Goal: Information Seeking & Learning: Compare options

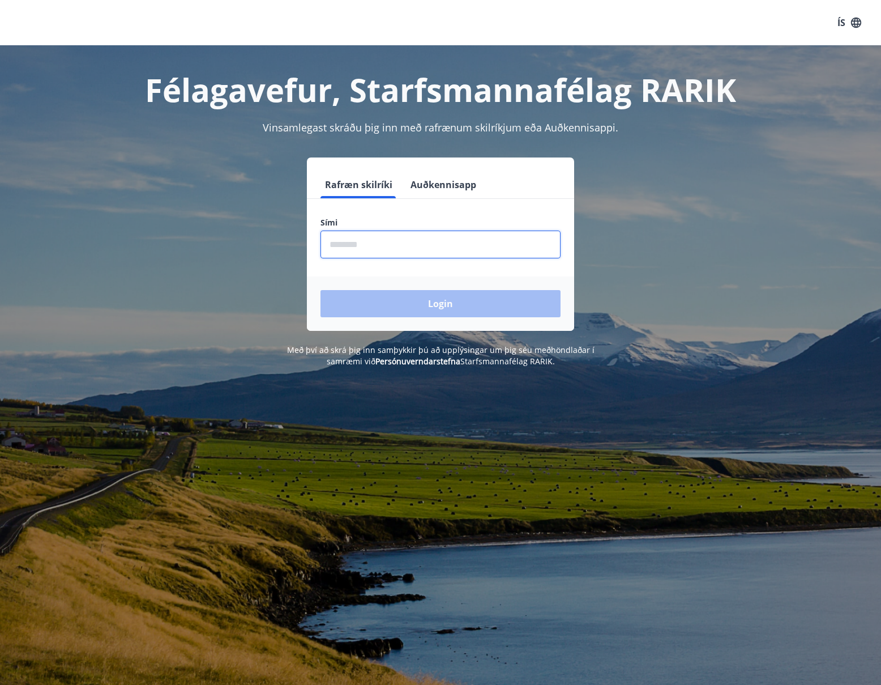
click at [342, 244] on input "phone" at bounding box center [440, 244] width 240 height 28
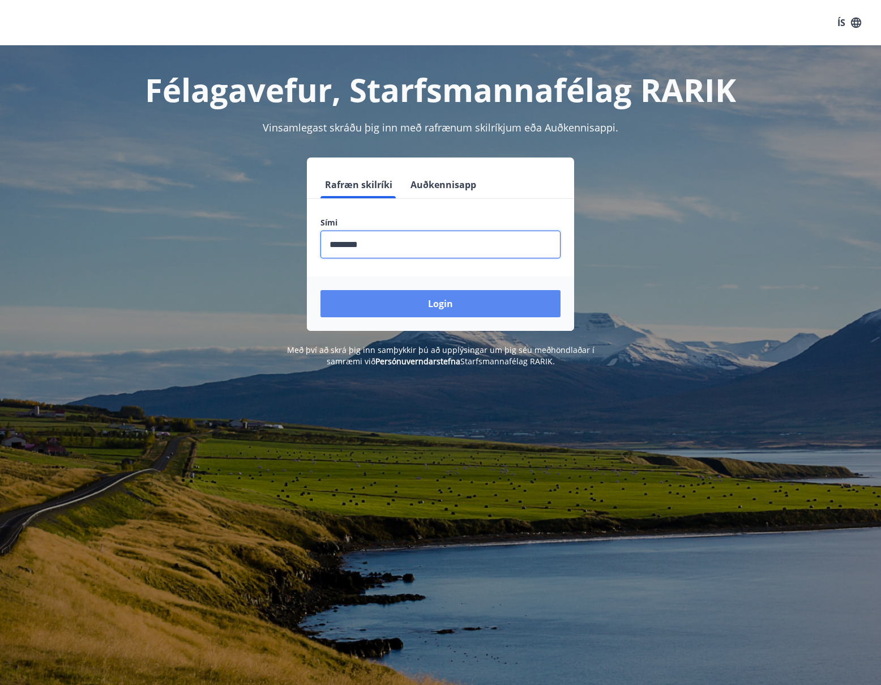
type input "********"
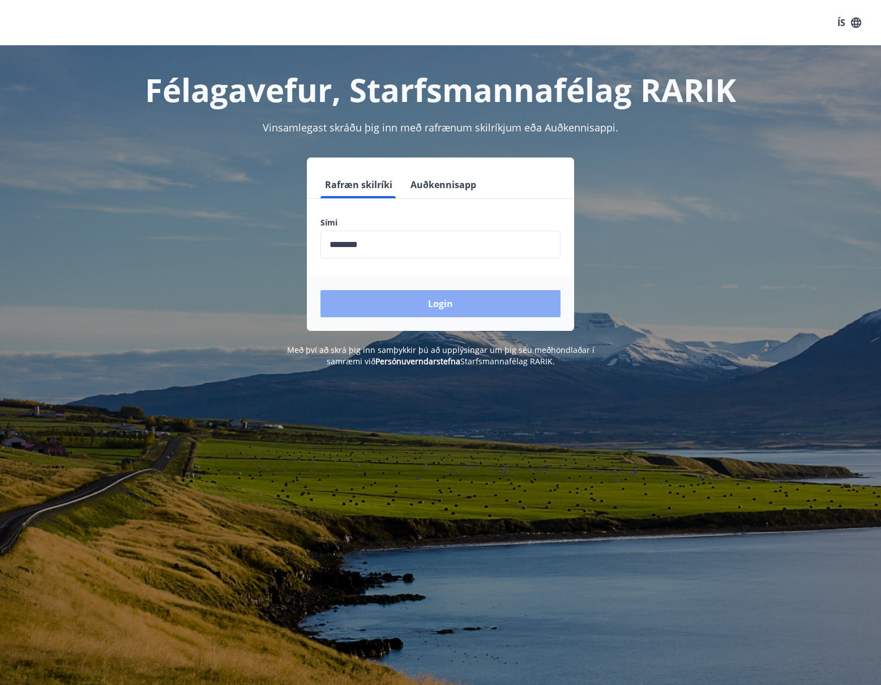
click at [453, 296] on button "Login" at bounding box center [440, 303] width 240 height 27
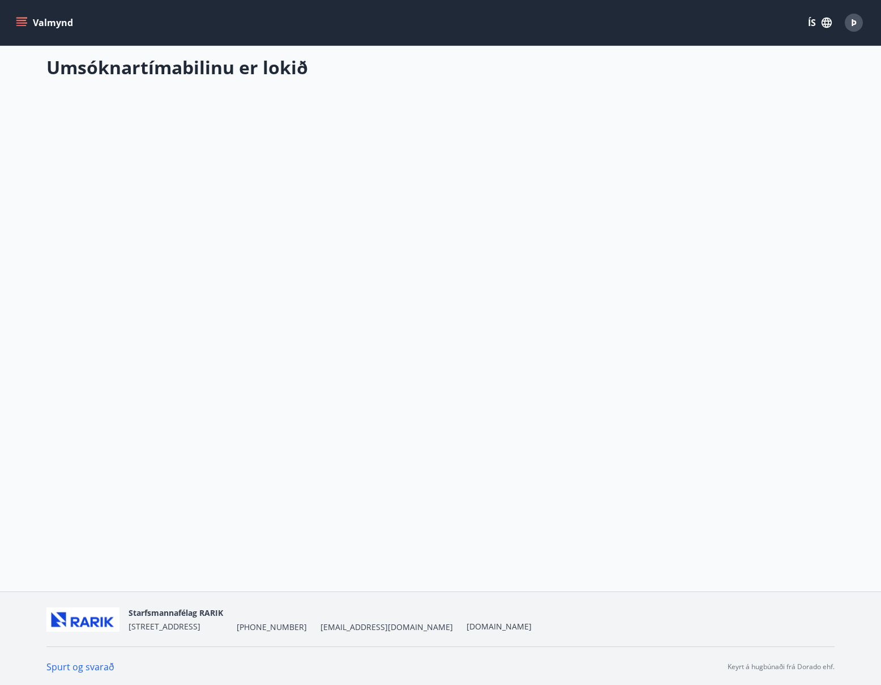
scroll to position [2, 0]
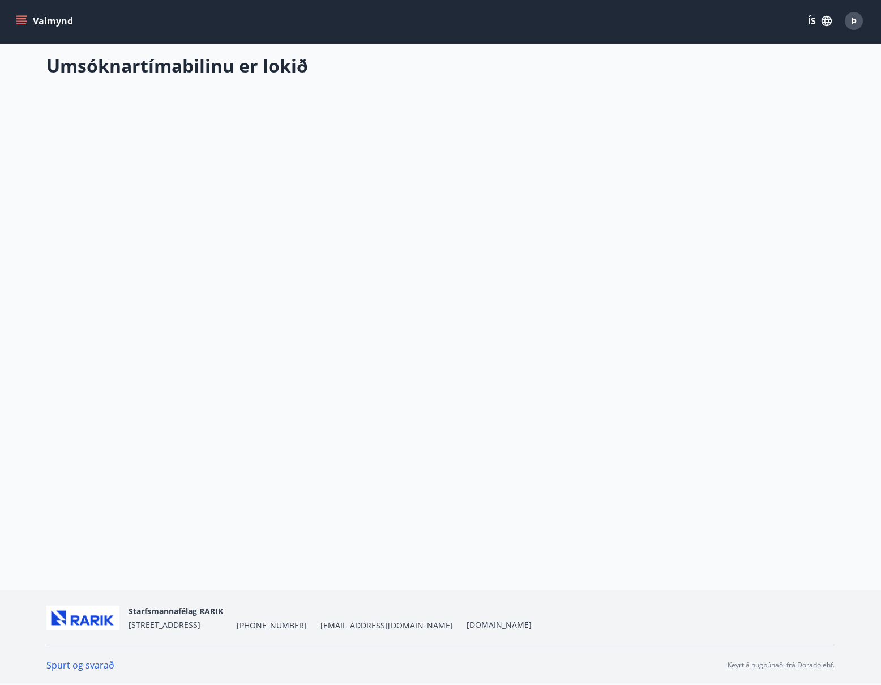
click at [27, 19] on button "Valmynd" at bounding box center [46, 21] width 64 height 20
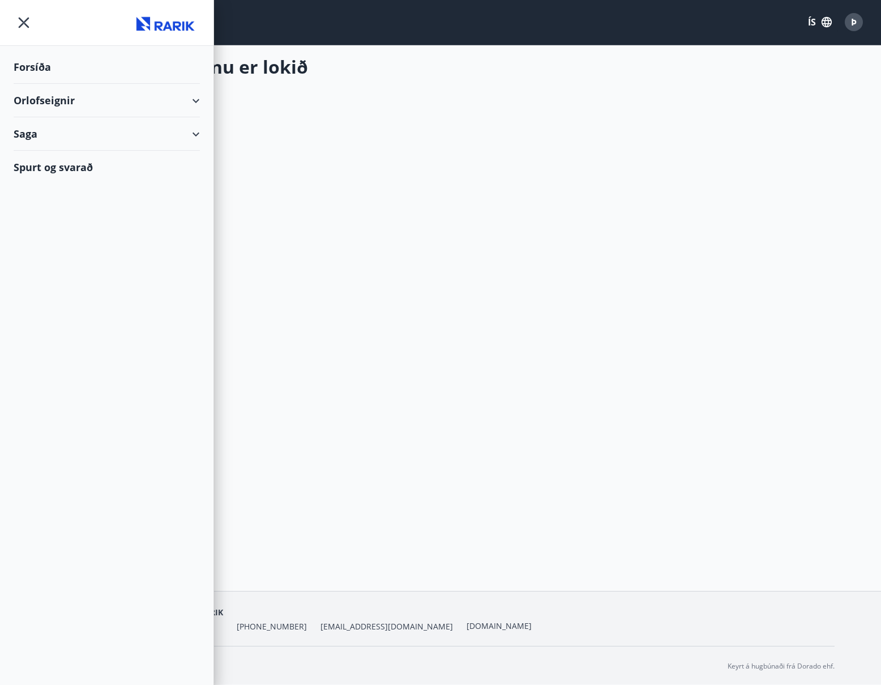
click at [196, 97] on div "Orlofseignir" at bounding box center [107, 100] width 186 height 33
click at [98, 154] on div "Bókunardagatal" at bounding box center [107, 153] width 168 height 24
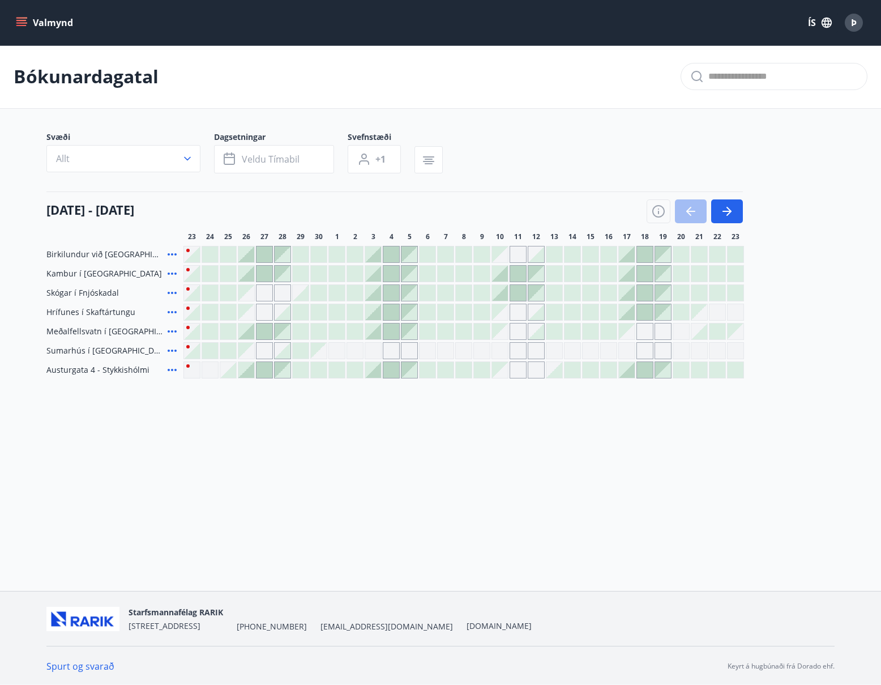
scroll to position [2, 0]
click at [23, 18] on icon "menu" at bounding box center [22, 18] width 12 height 1
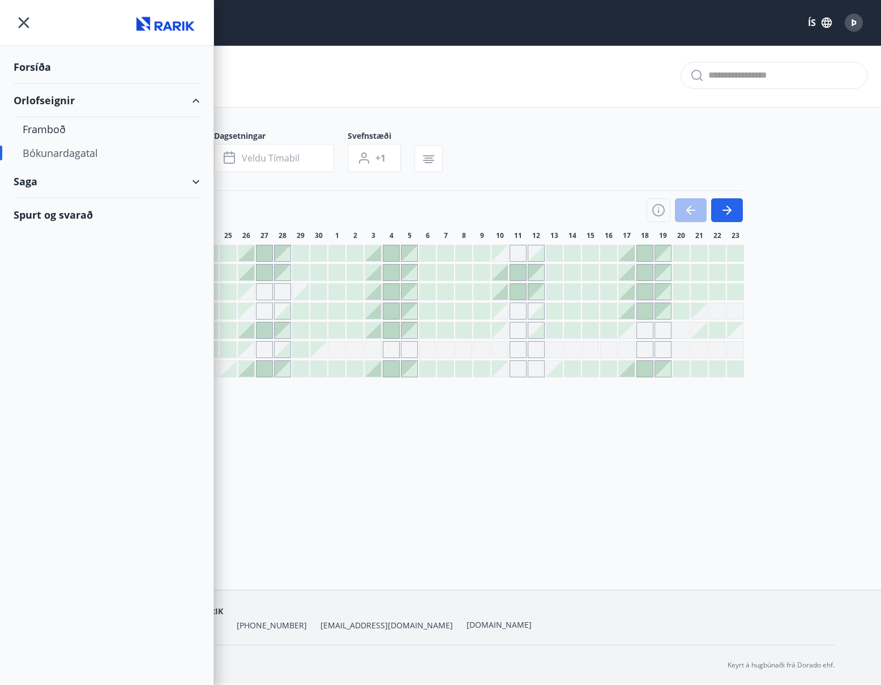
click at [194, 101] on div "Orlofseignir" at bounding box center [107, 100] width 186 height 33
click at [195, 99] on div "Orlofseignir" at bounding box center [107, 100] width 186 height 33
click at [57, 126] on div "Framboð" at bounding box center [107, 129] width 168 height 24
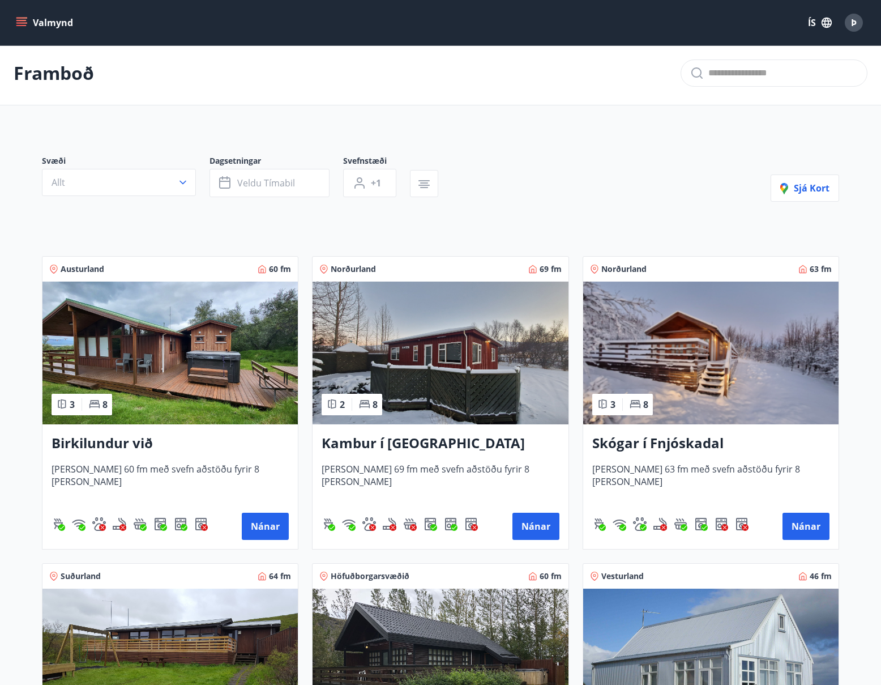
click at [24, 19] on icon "menu" at bounding box center [21, 22] width 11 height 11
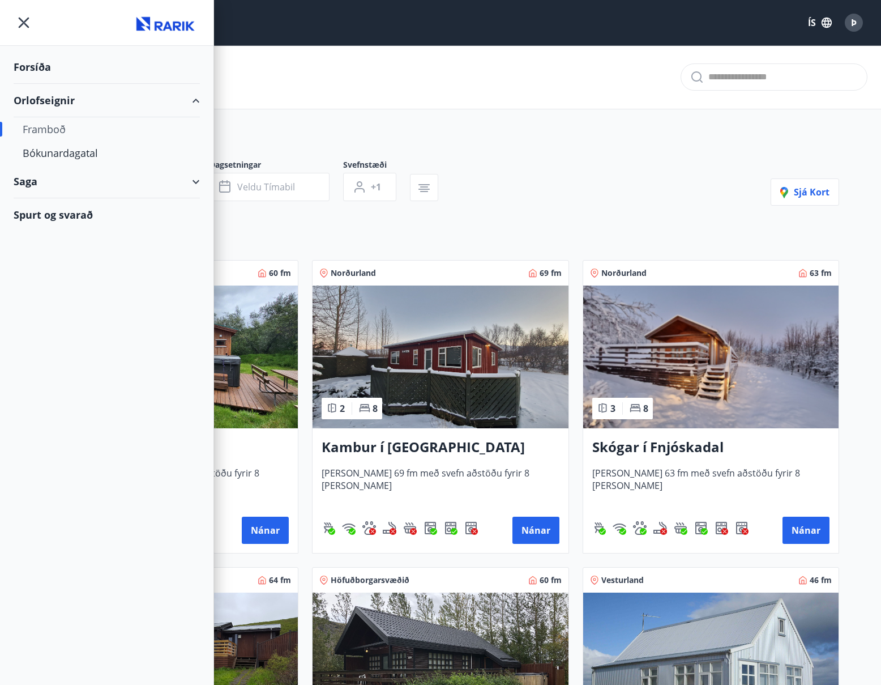
click at [32, 65] on div "Forsíða" at bounding box center [107, 66] width 186 height 33
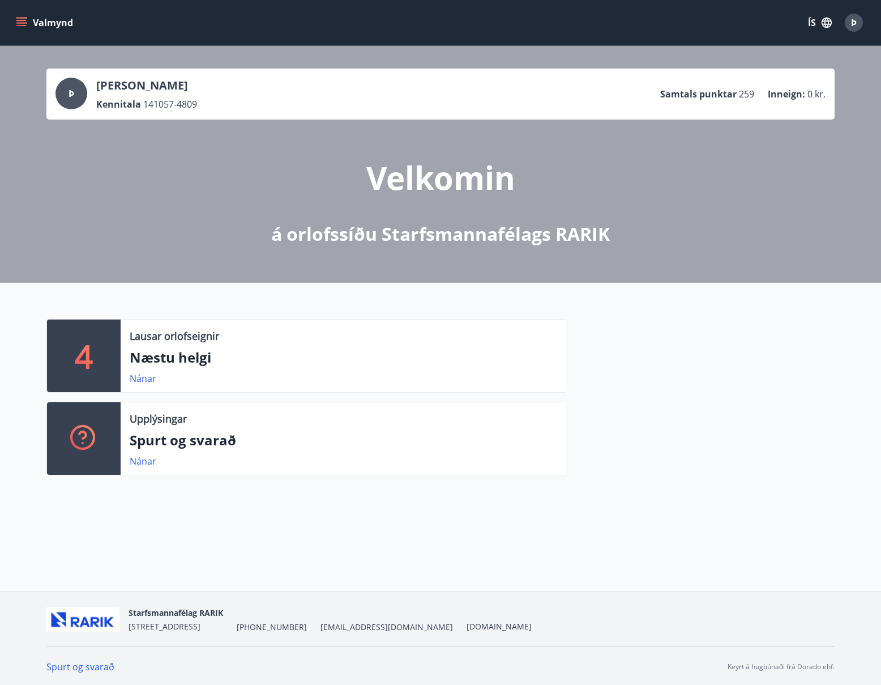
scroll to position [2, 0]
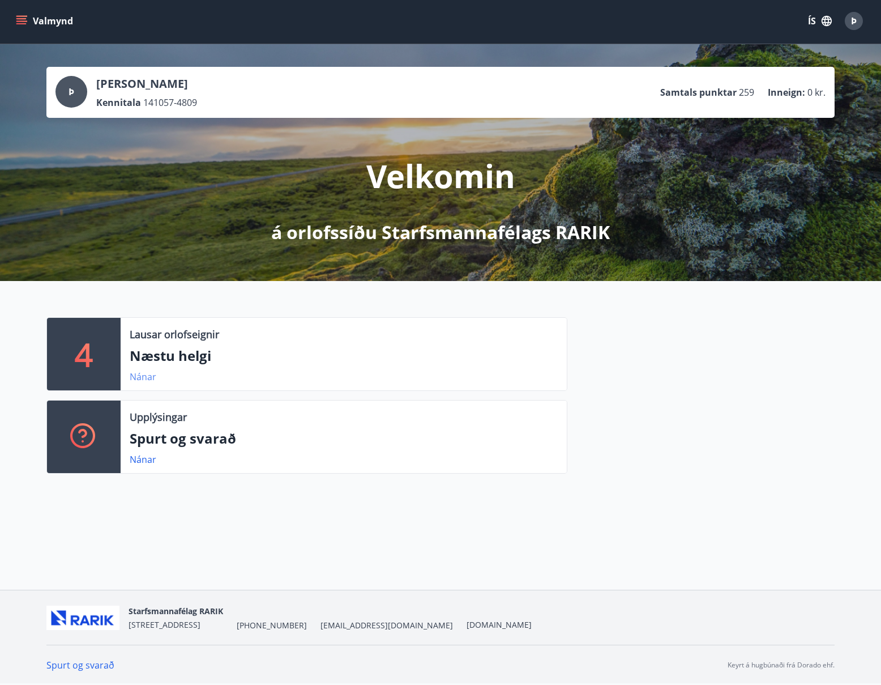
click at [148, 374] on link "Nánar" at bounding box center [143, 376] width 27 height 12
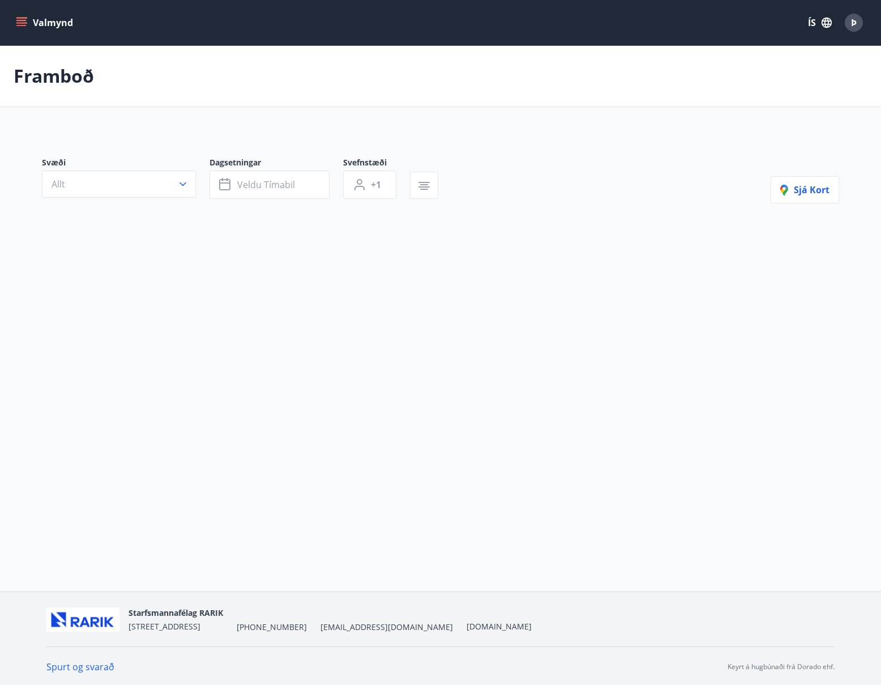
type input "*"
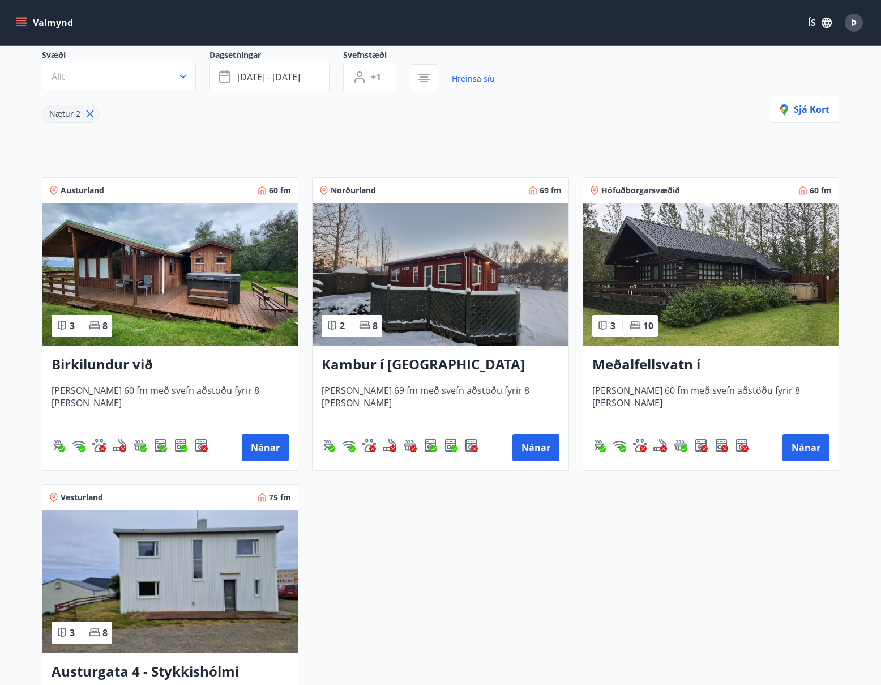
scroll to position [115, 0]
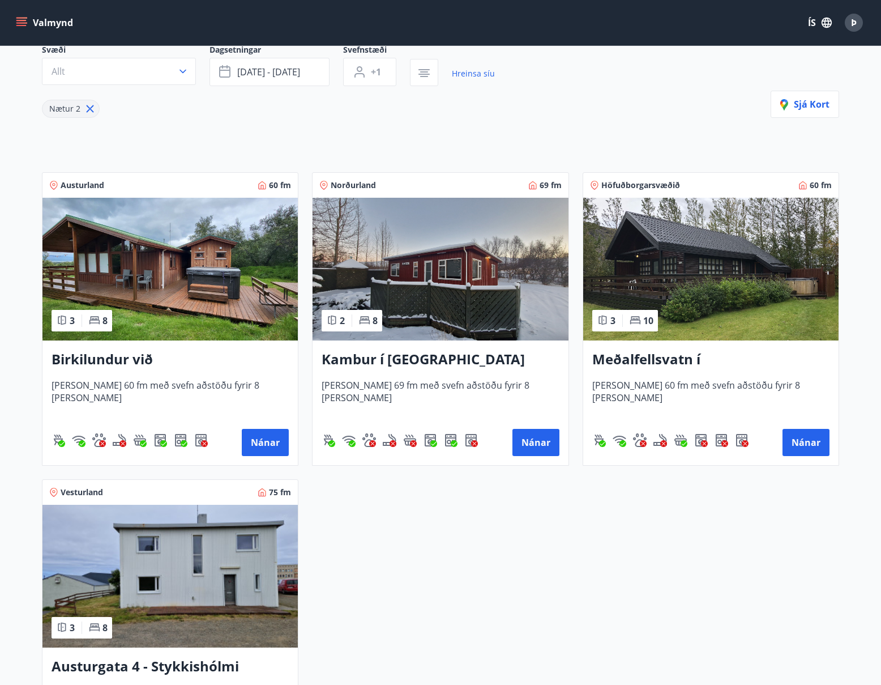
scroll to position [2, 0]
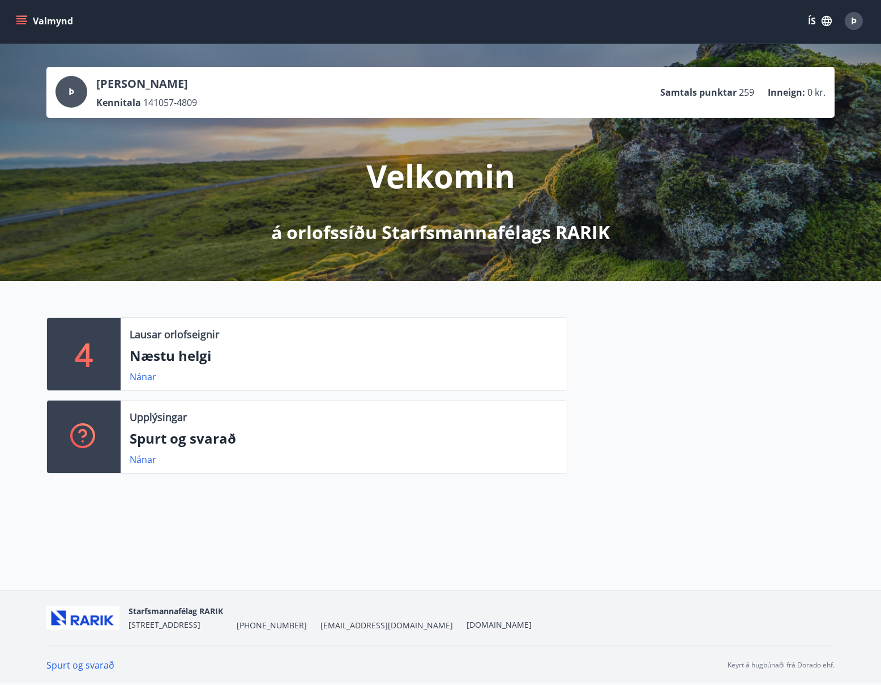
click at [25, 18] on icon "menu" at bounding box center [21, 20] width 11 height 11
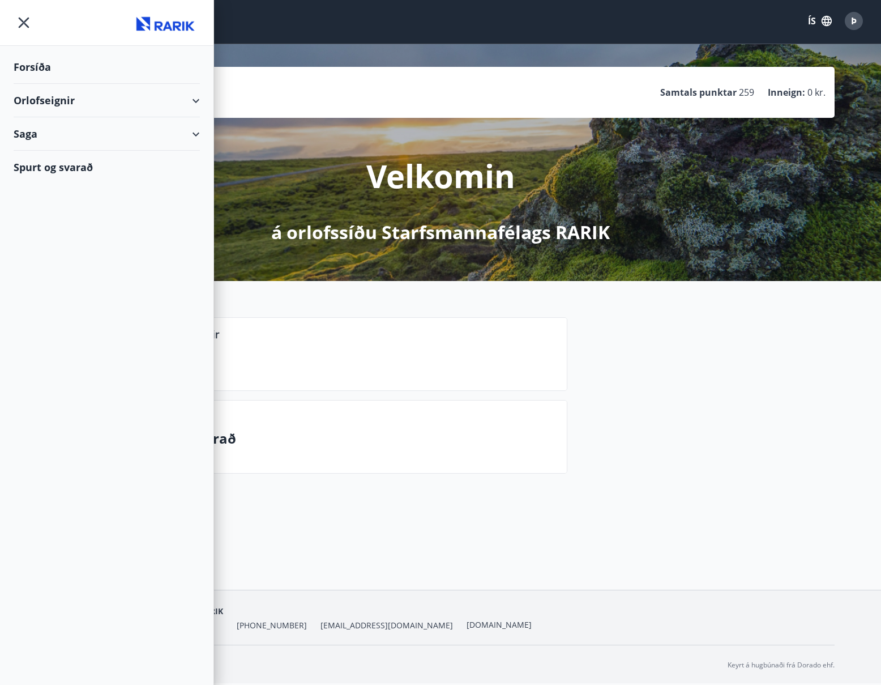
click at [195, 133] on div "Saga" at bounding box center [107, 133] width 186 height 33
click at [66, 259] on div "Spurt og svarað" at bounding box center [107, 262] width 186 height 33
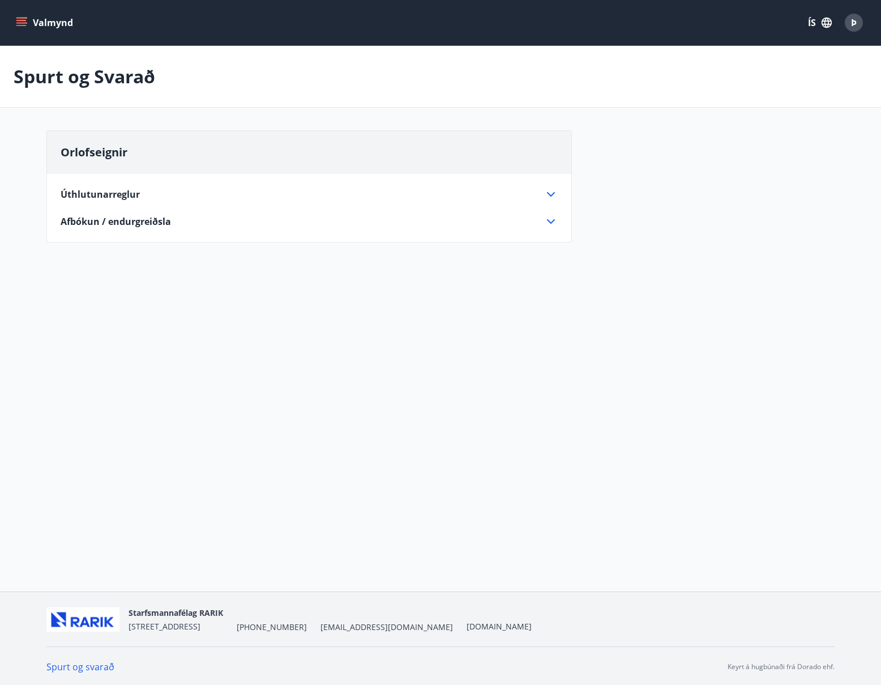
scroll to position [2, 0]
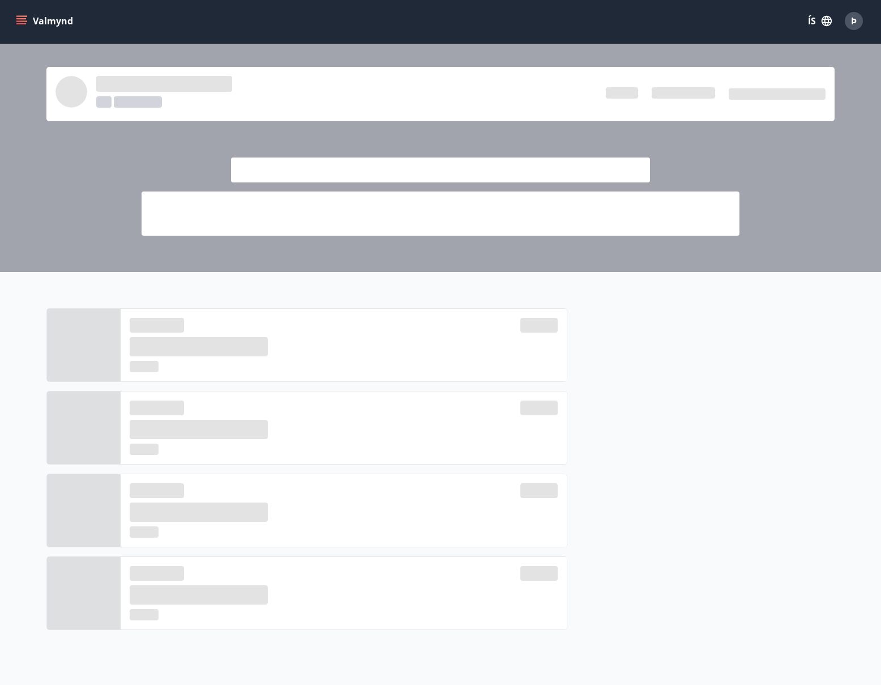
scroll to position [2, 0]
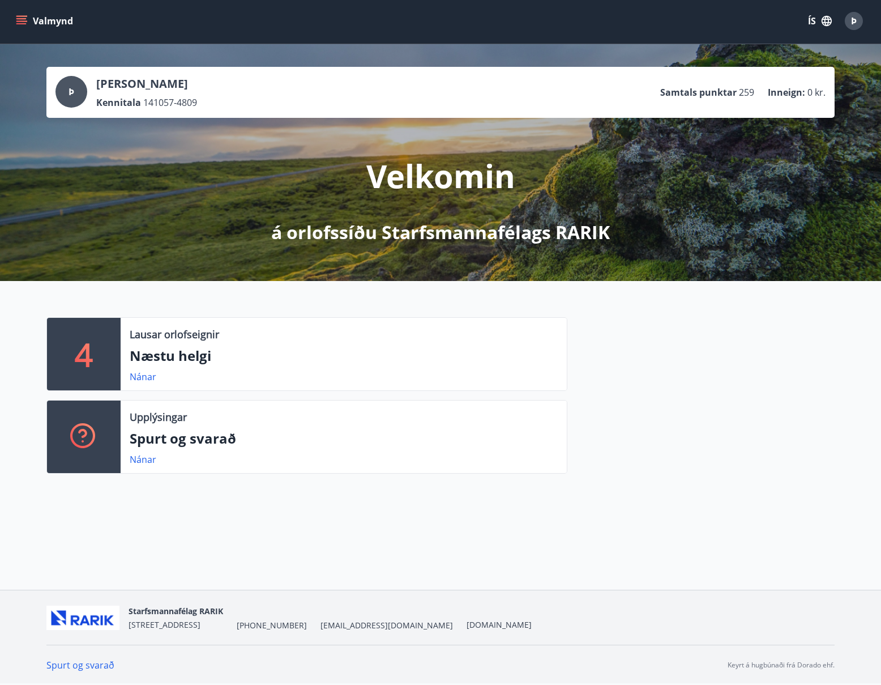
click at [23, 17] on icon "menu" at bounding box center [21, 20] width 11 height 11
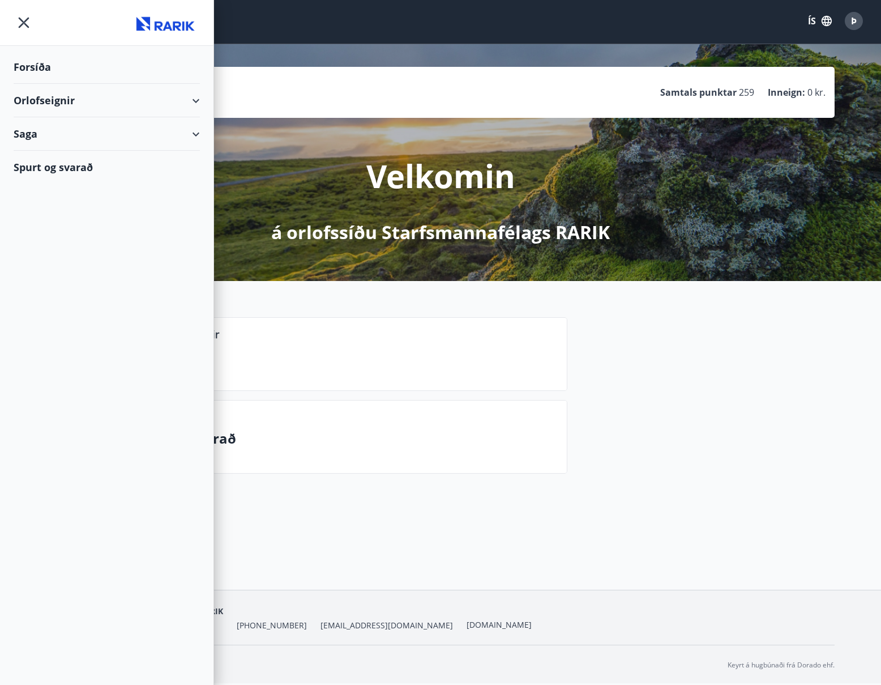
click at [193, 99] on div "Orlofseignir" at bounding box center [107, 100] width 186 height 33
click at [52, 125] on div "Framboð" at bounding box center [107, 129] width 168 height 24
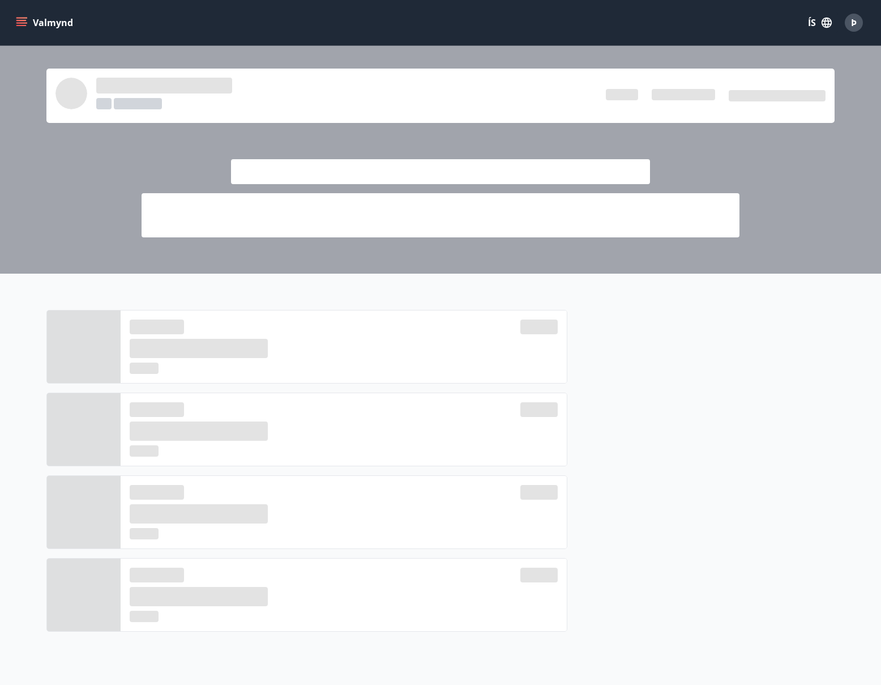
scroll to position [2, 0]
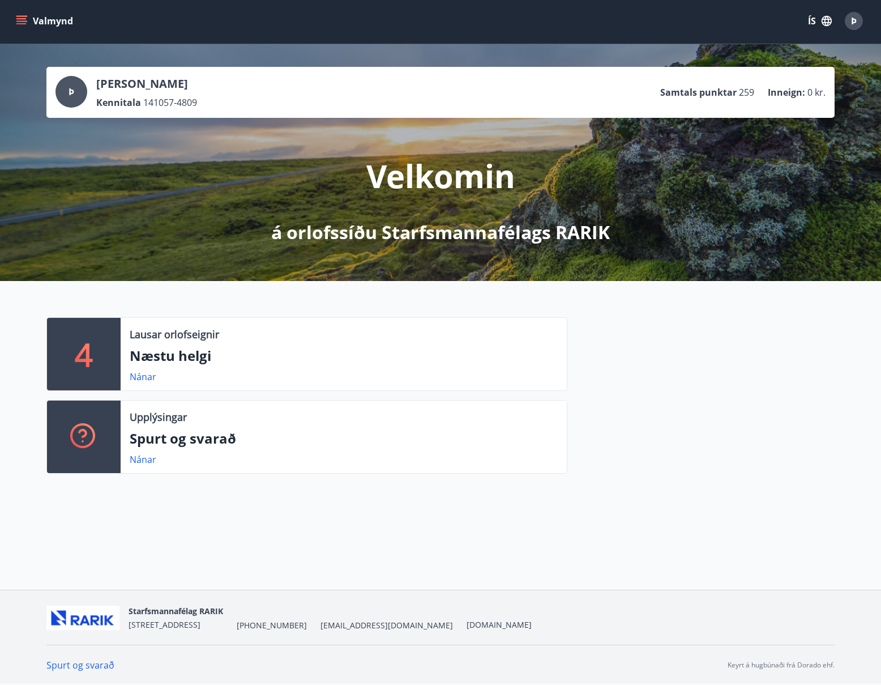
click at [22, 17] on icon "menu" at bounding box center [21, 20] width 11 height 11
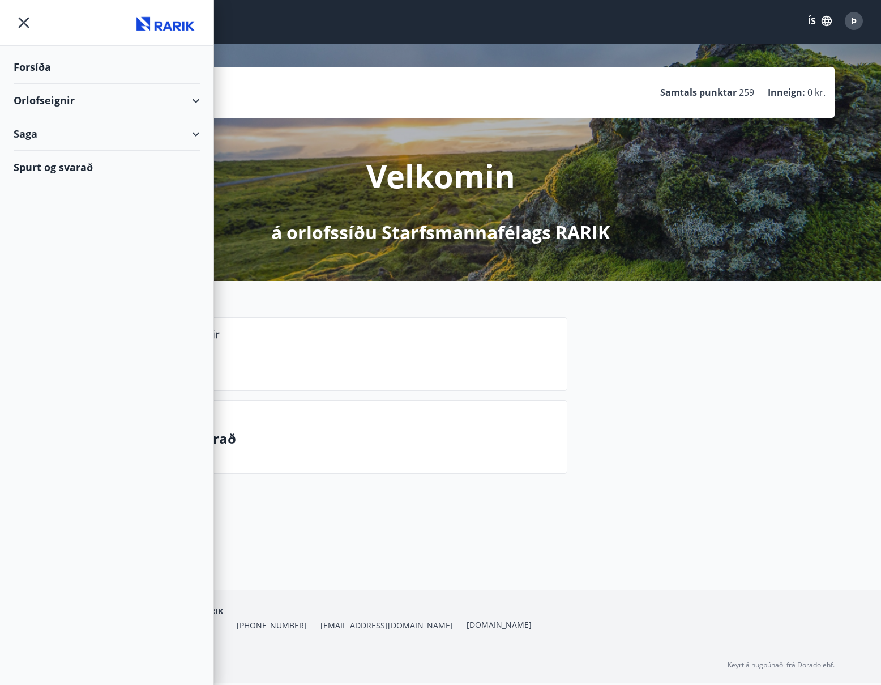
click at [194, 131] on div "Saga" at bounding box center [107, 133] width 186 height 33
click at [195, 97] on div "Orlofseignir" at bounding box center [107, 100] width 186 height 33
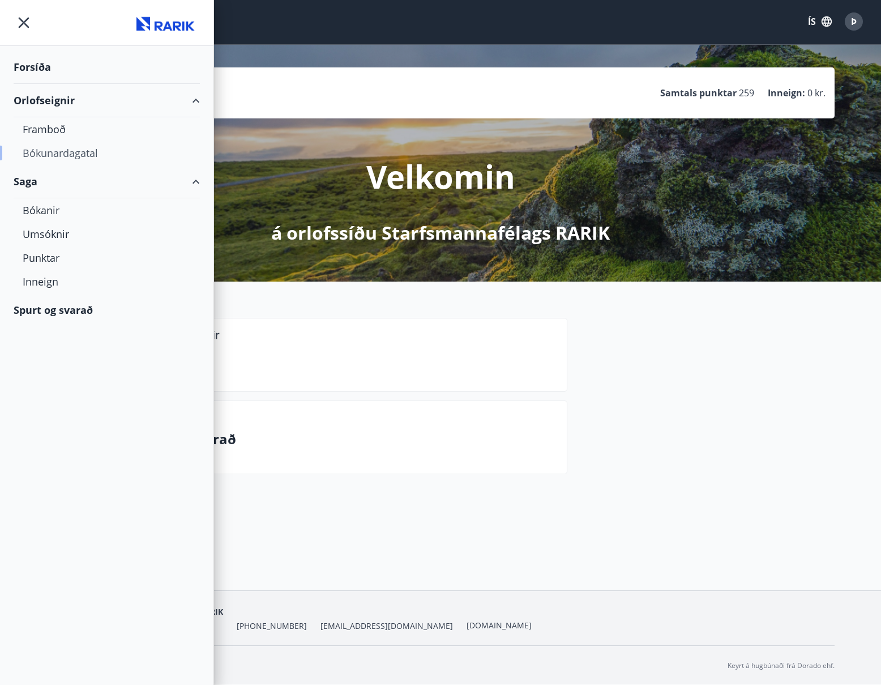
click at [98, 151] on div "Bókunardagatal" at bounding box center [107, 153] width 168 height 24
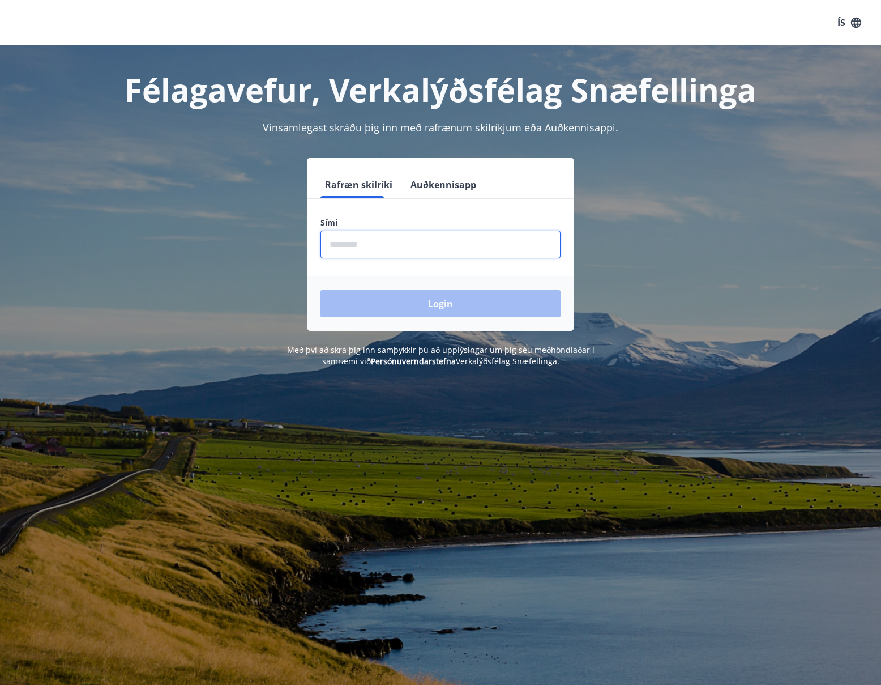
click at [337, 239] on input "phone" at bounding box center [440, 244] width 240 height 28
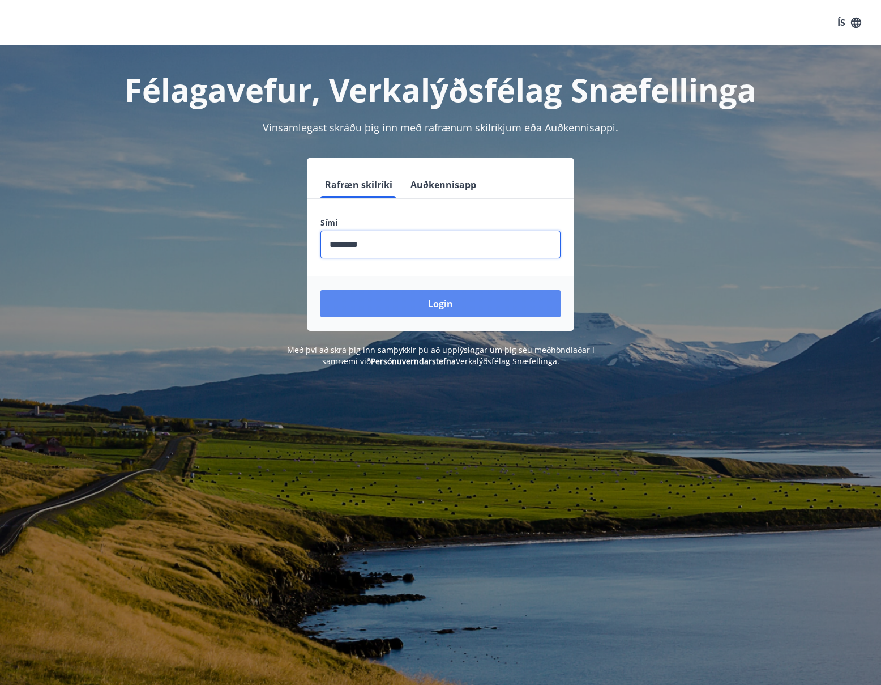
type input "********"
click at [433, 300] on button "Login" at bounding box center [440, 303] width 240 height 27
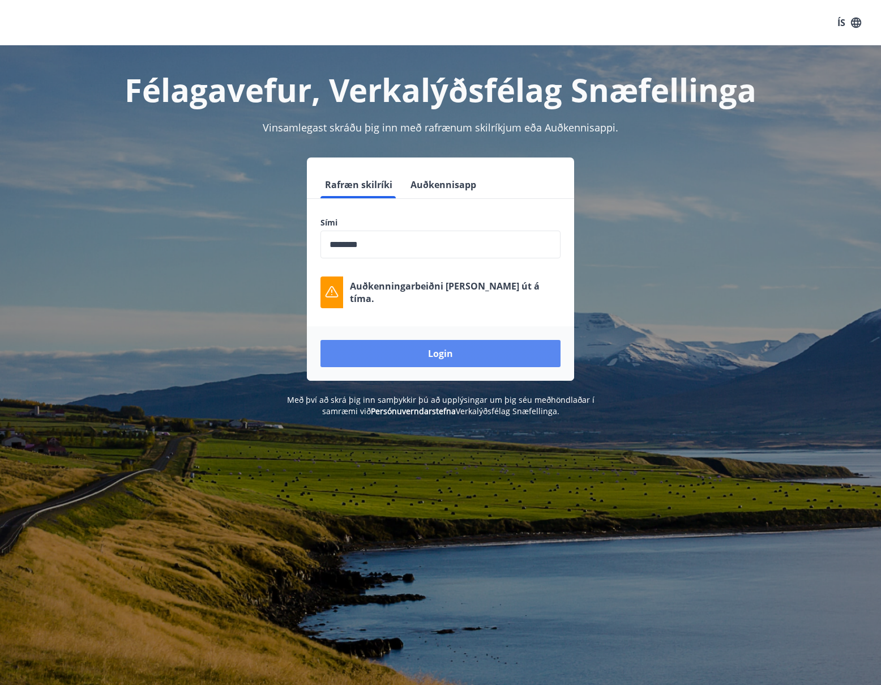
click at [435, 353] on button "Login" at bounding box center [440, 353] width 240 height 27
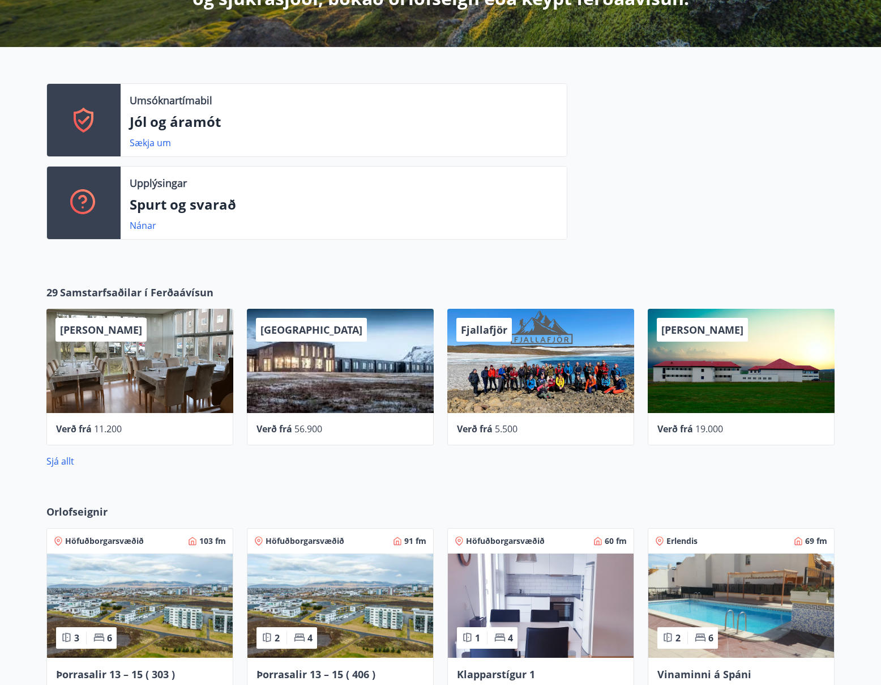
scroll to position [304, 0]
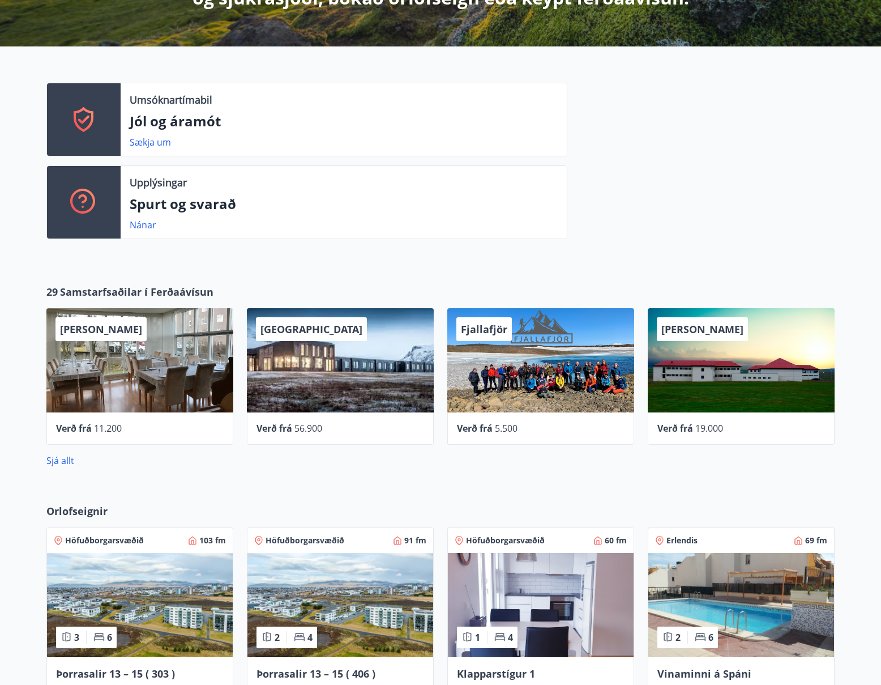
click at [161, 346] on div "[PERSON_NAME]" at bounding box center [139, 360] width 187 height 104
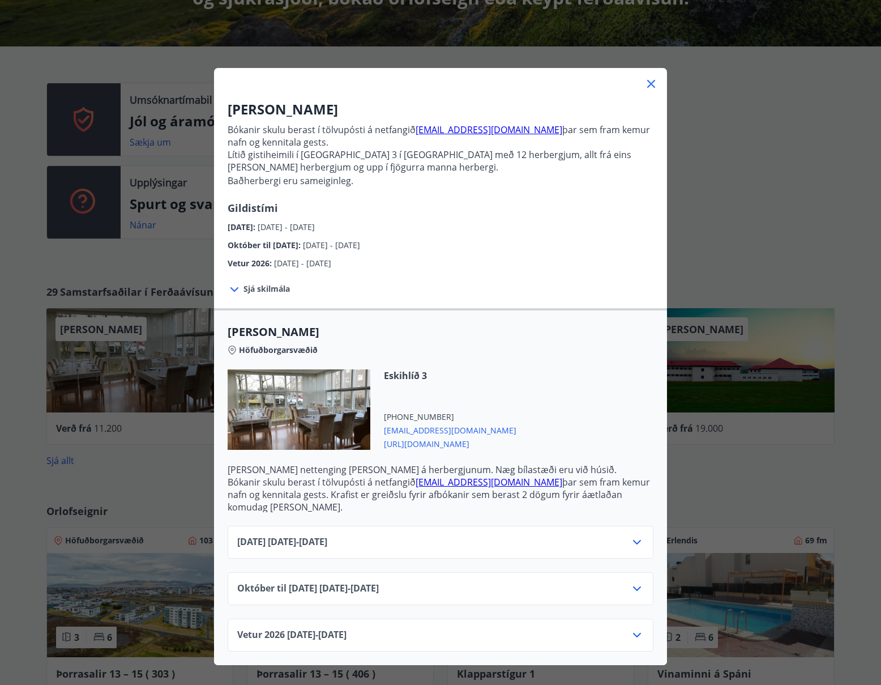
click at [650, 82] on icon at bounding box center [651, 84] width 14 height 14
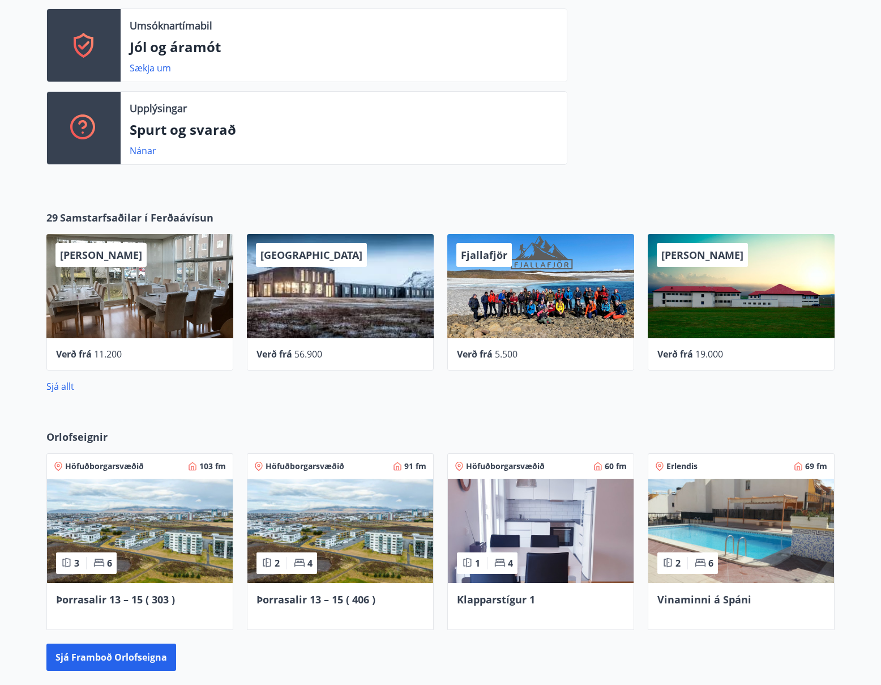
scroll to position [374, 0]
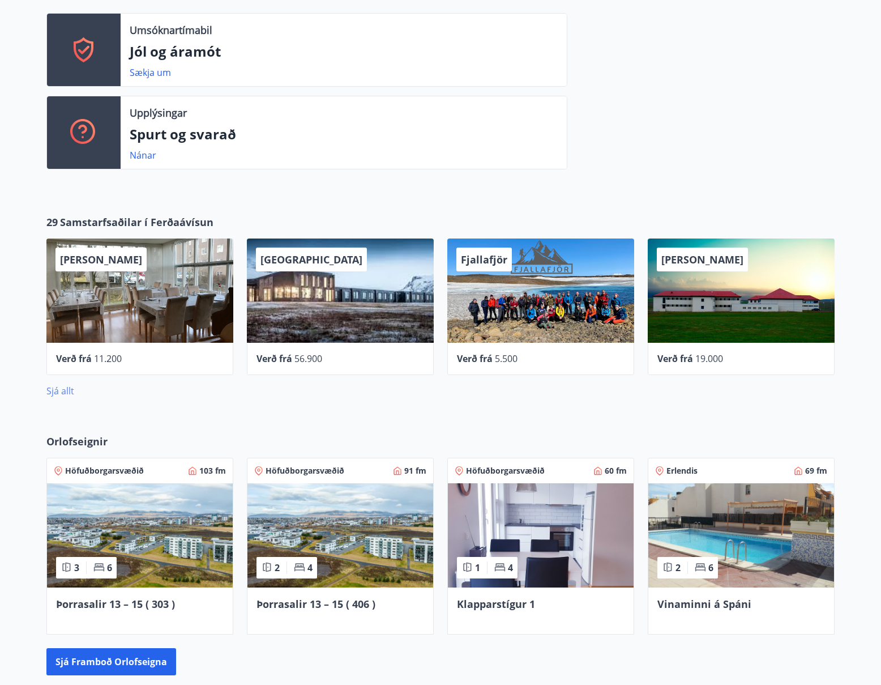
click at [70, 390] on link "Sjá allt" at bounding box center [60, 390] width 28 height 12
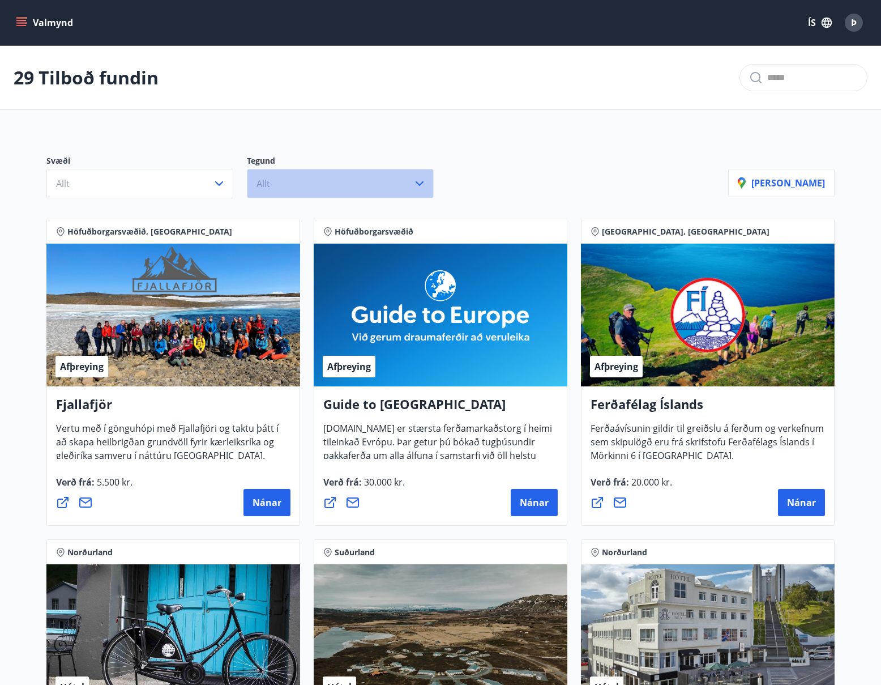
click at [420, 179] on icon "button" at bounding box center [420, 184] width 14 height 14
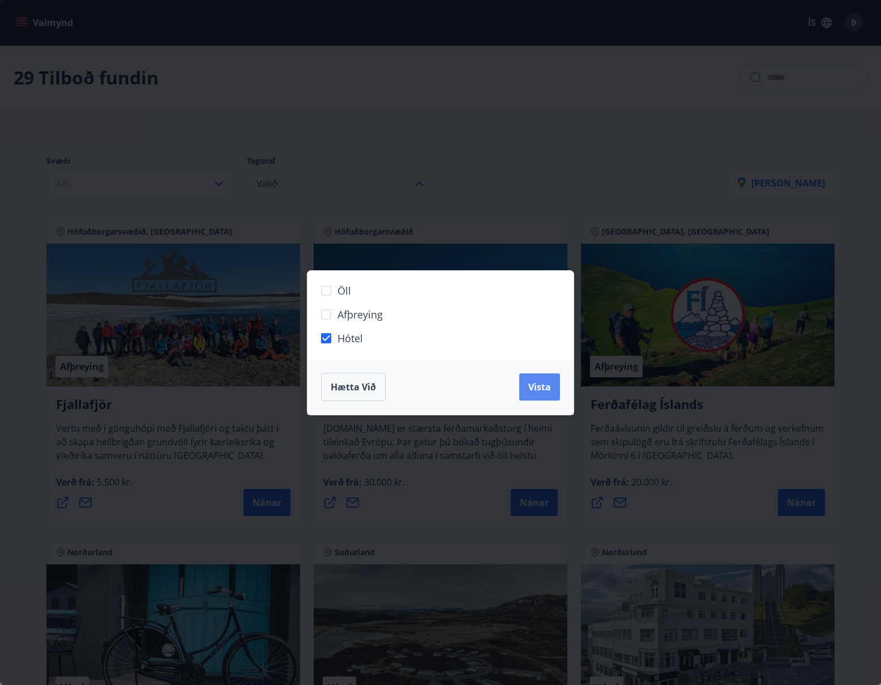
click at [534, 385] on span "Vista" at bounding box center [539, 386] width 23 height 12
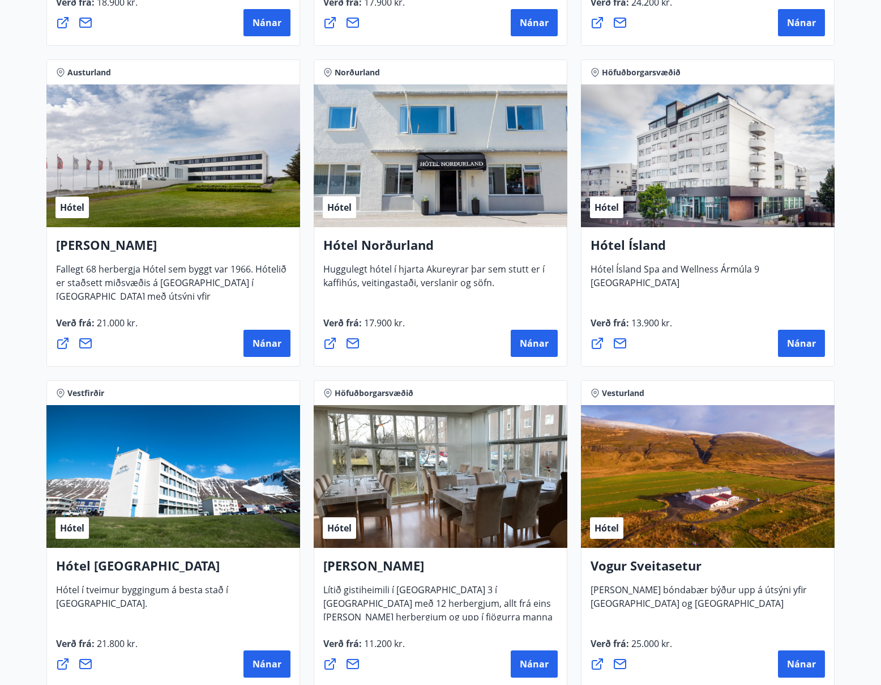
scroll to position [1157, 0]
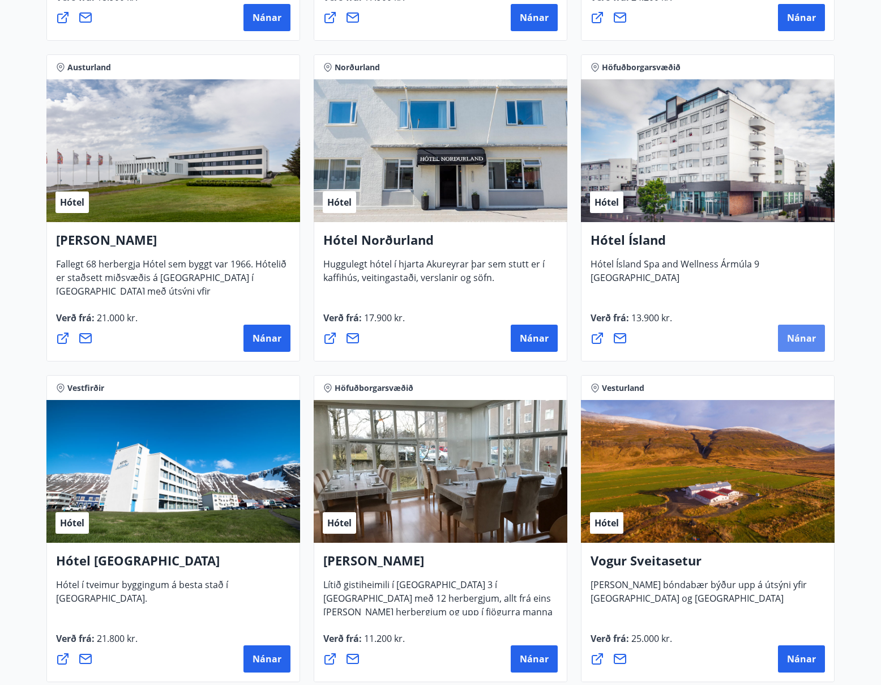
click at [796, 336] on span "Nánar" at bounding box center [801, 338] width 29 height 12
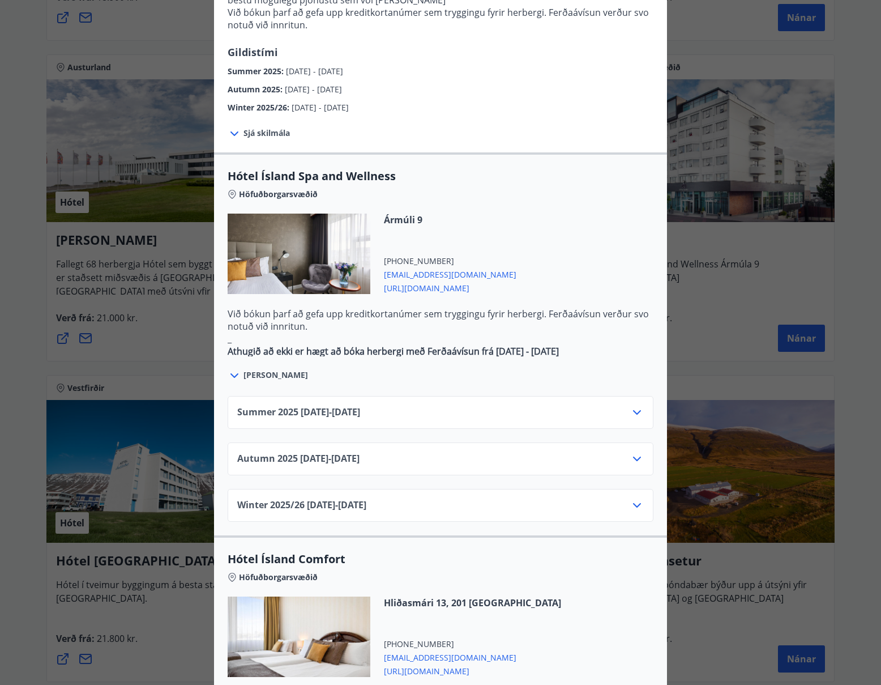
scroll to position [491, 0]
click at [237, 373] on icon at bounding box center [234, 375] width 8 height 5
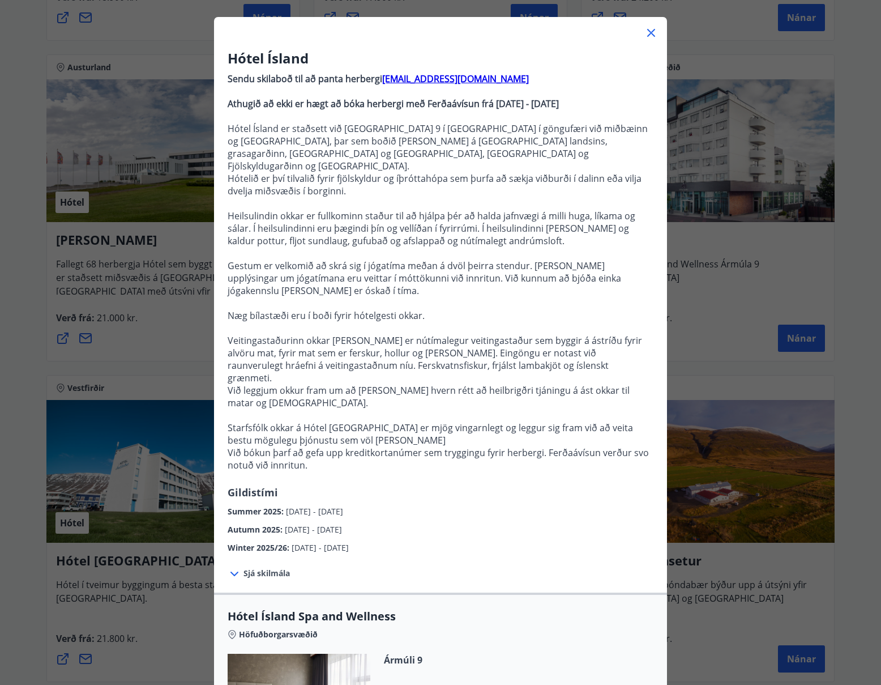
scroll to position [0, 0]
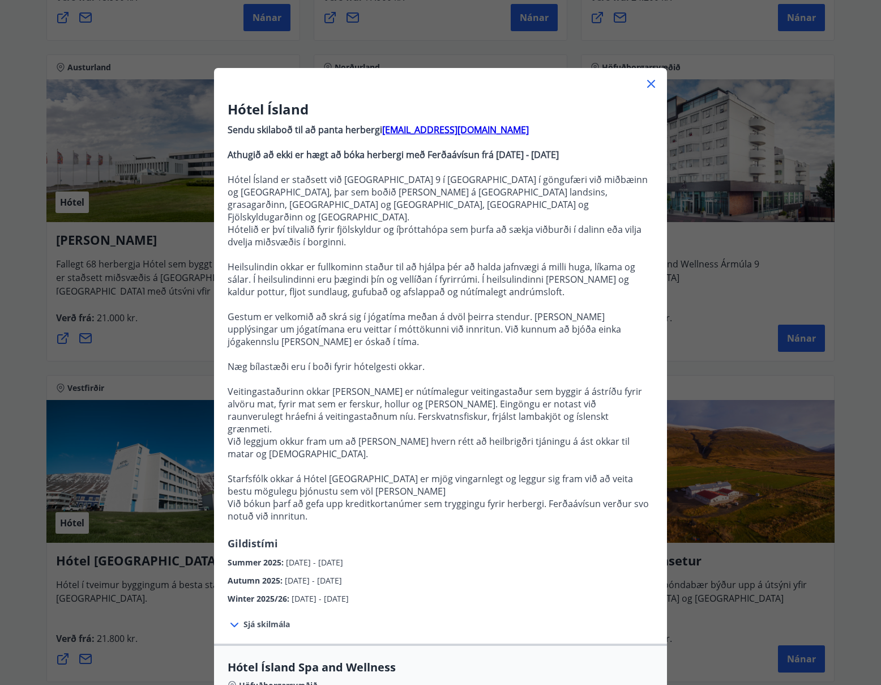
click at [648, 82] on icon at bounding box center [651, 84] width 8 height 8
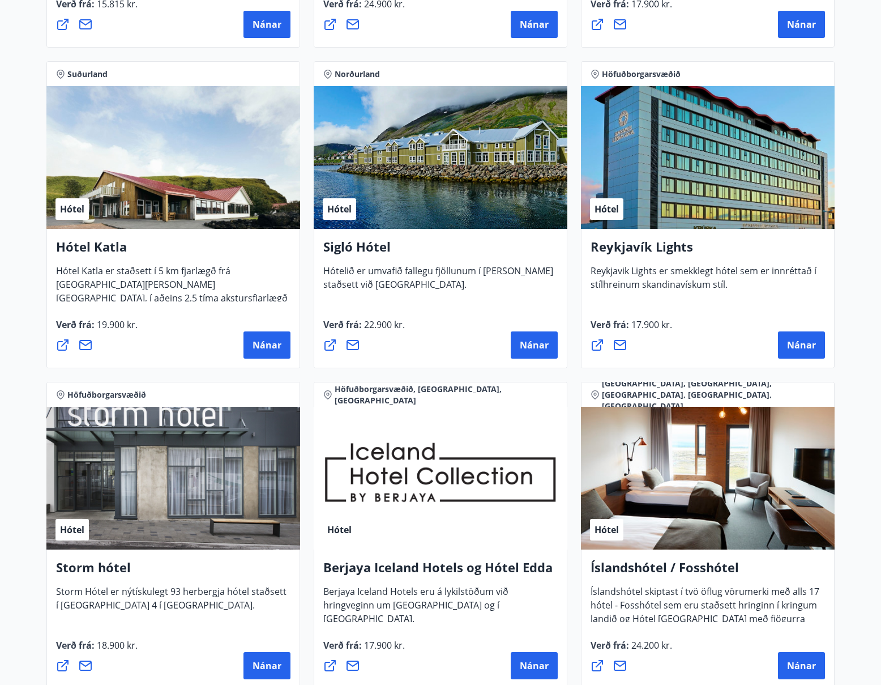
scroll to position [508, 0]
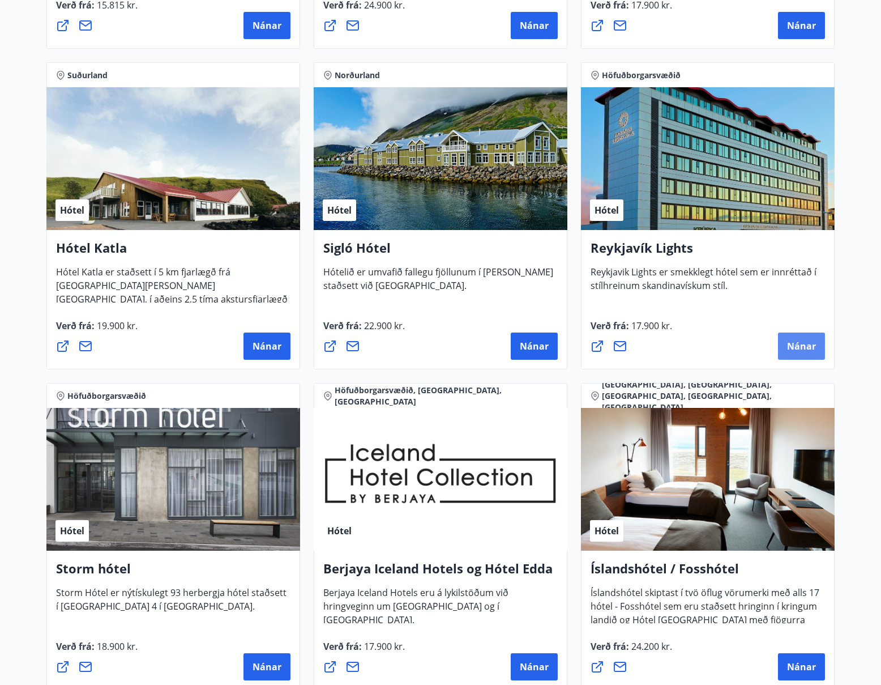
click at [800, 342] on span "Nánar" at bounding box center [801, 346] width 29 height 12
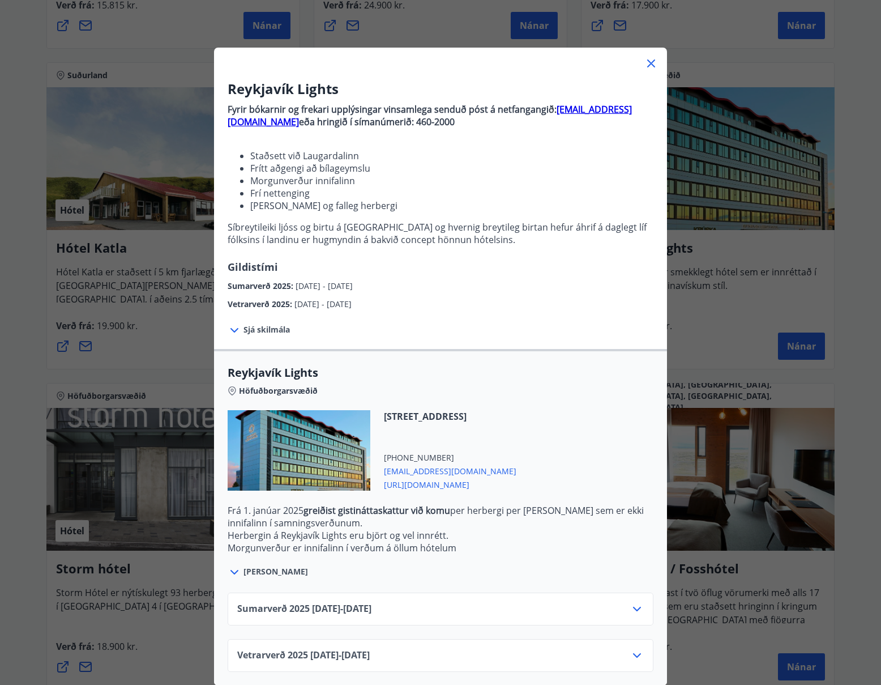
scroll to position [20, 0]
click at [233, 569] on icon at bounding box center [235, 573] width 14 height 14
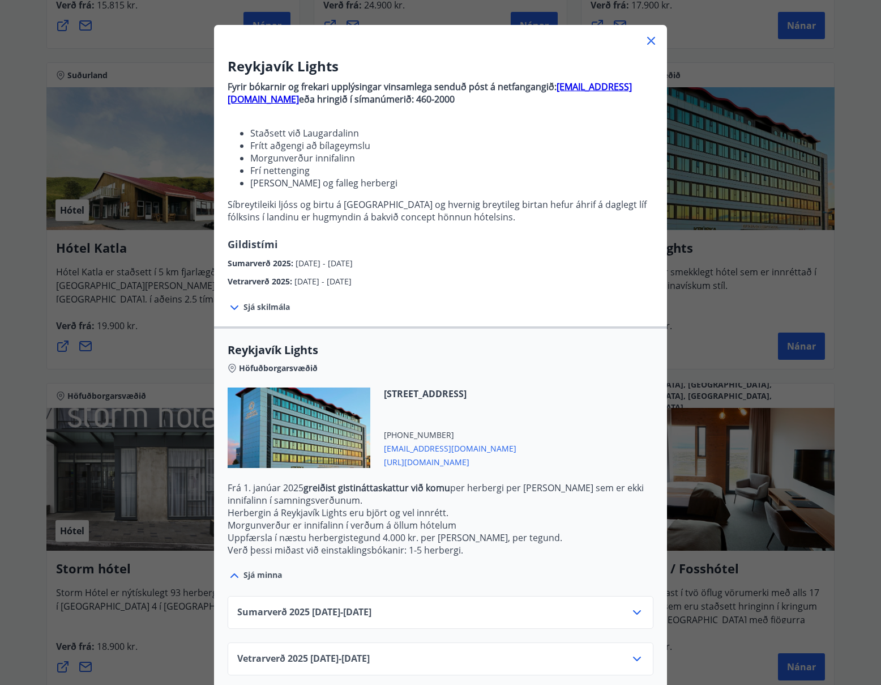
scroll to position [46, 0]
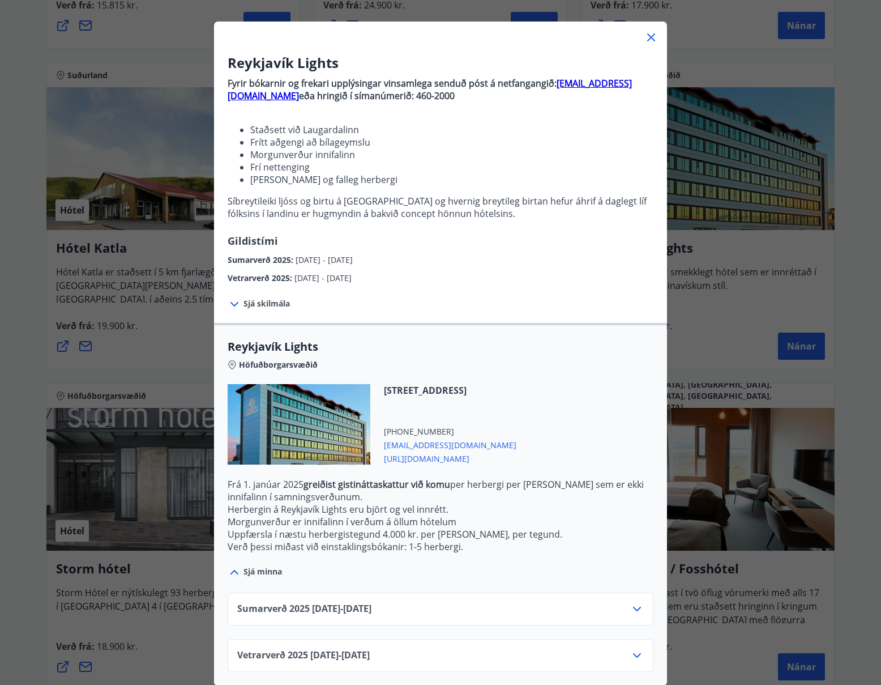
click at [512, 456] on span "[URL][DOMAIN_NAME]" at bounding box center [450, 458] width 132 height 14
click at [635, 606] on icon at bounding box center [637, 609] width 14 height 14
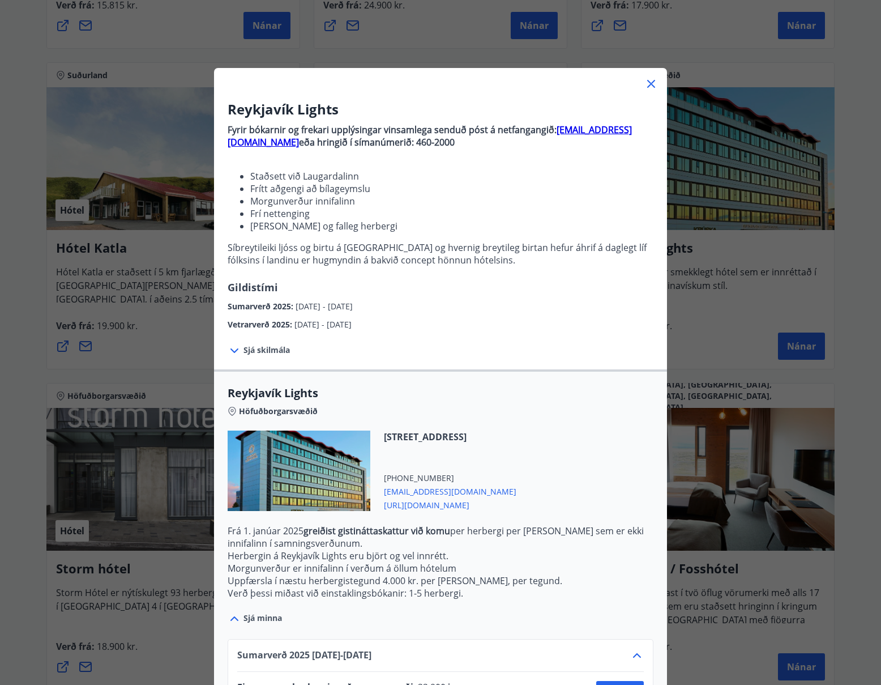
scroll to position [2, 0]
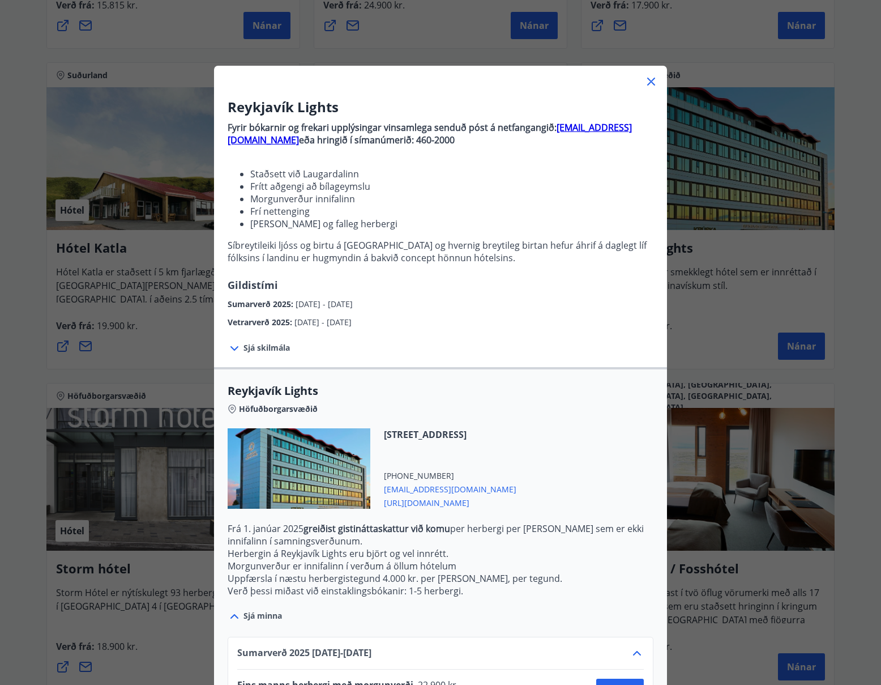
click at [649, 81] on icon at bounding box center [651, 82] width 14 height 14
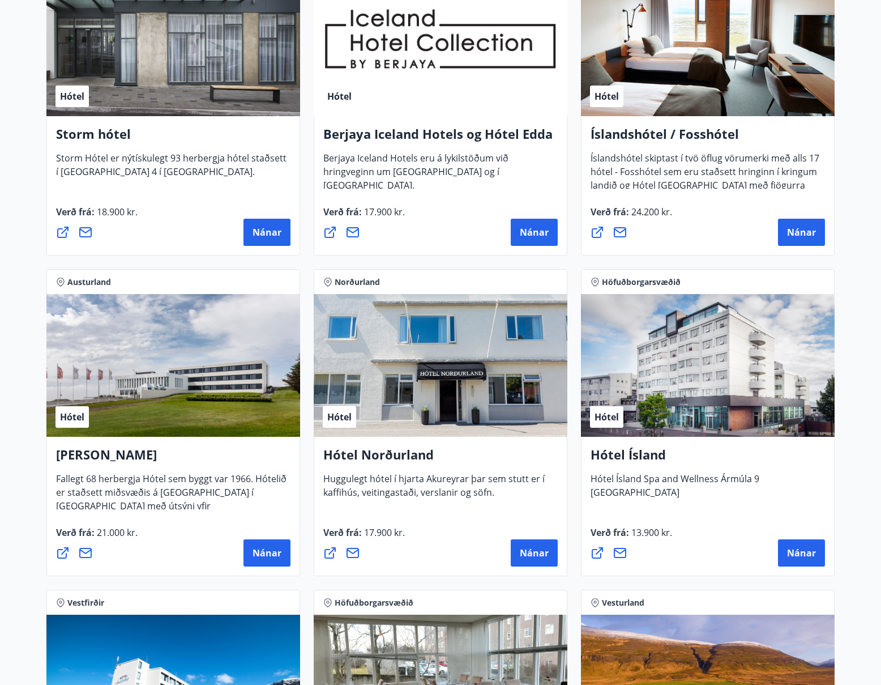
scroll to position [946, 0]
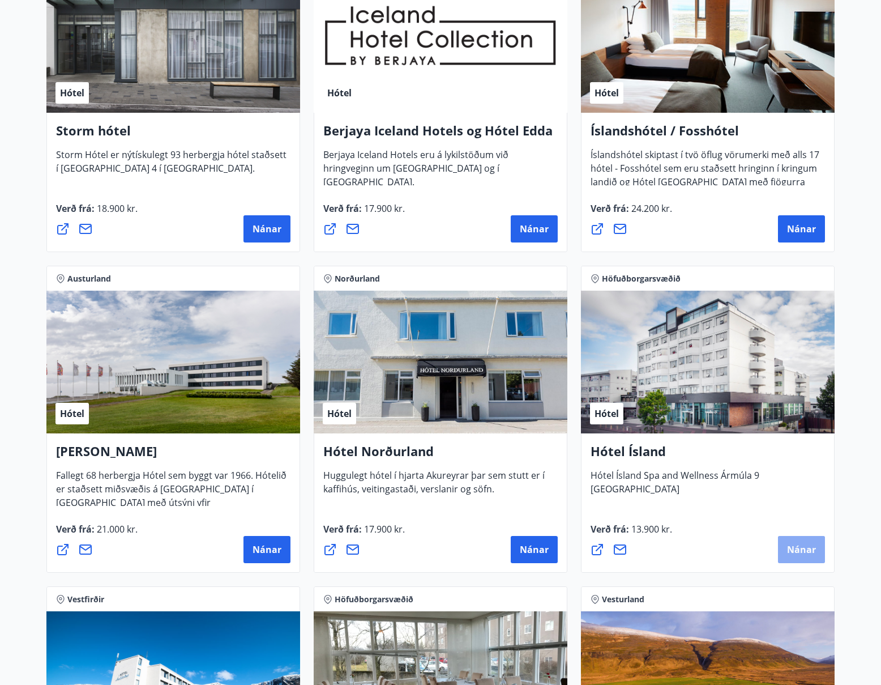
click at [803, 547] on span "Nánar" at bounding box center [801, 549] width 29 height 12
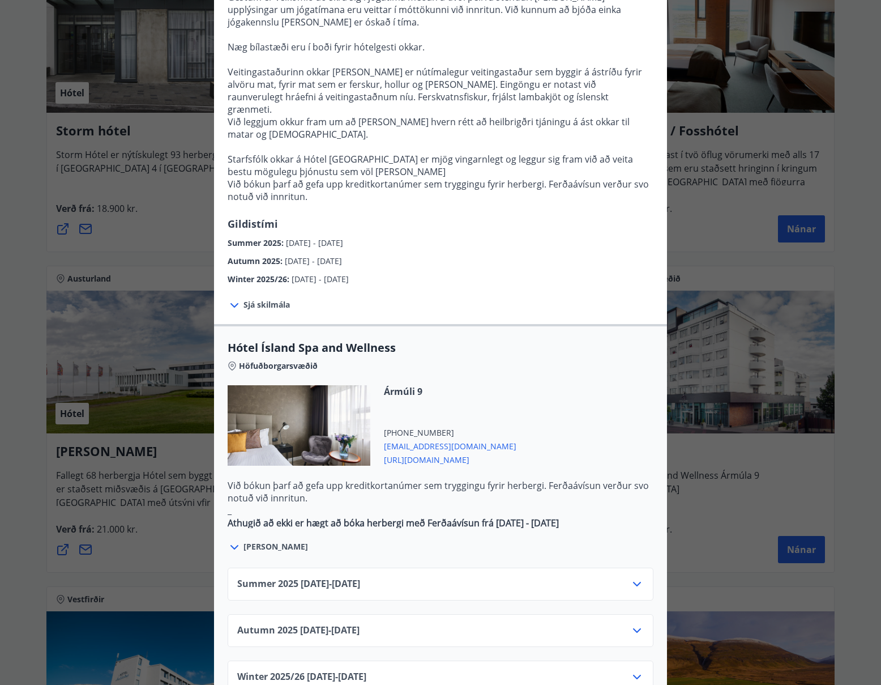
scroll to position [323, 0]
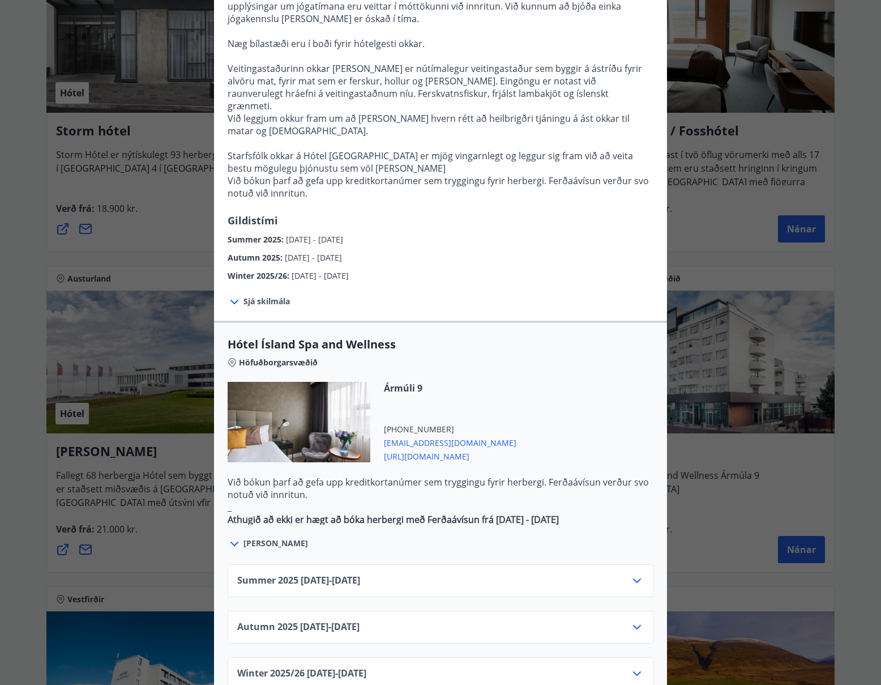
click at [456, 448] on span "[URL][DOMAIN_NAME]" at bounding box center [450, 455] width 132 height 14
